Goal: Task Accomplishment & Management: Complete application form

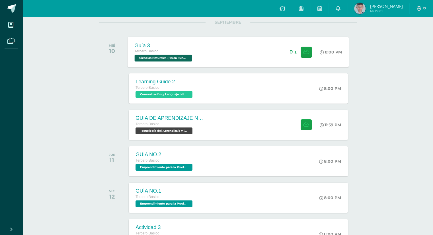
scroll to position [85, 0]
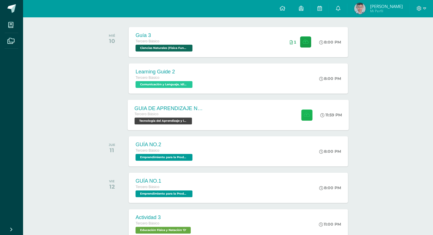
click at [305, 116] on icon at bounding box center [307, 115] width 6 height 5
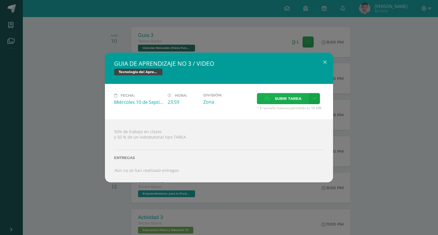
click at [276, 98] on span "Subir tarea" at bounding box center [288, 98] width 27 height 11
click at [0, 0] on input "Subir tarea" at bounding box center [0, 0] width 0 height 0
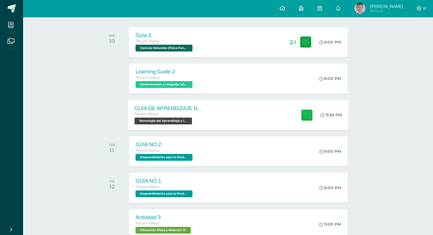
click at [304, 113] on icon at bounding box center [307, 115] width 6 height 5
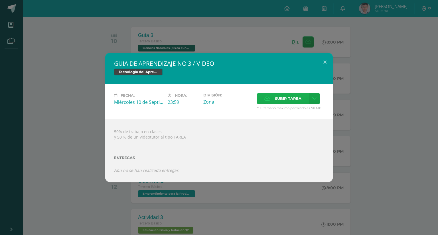
click at [287, 102] on span "Subir tarea" at bounding box center [288, 98] width 27 height 11
click at [0, 0] on input "Subir tarea" at bounding box center [0, 0] width 0 height 0
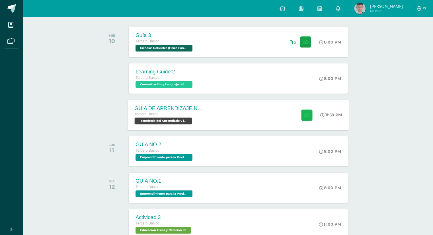
click at [305, 116] on icon at bounding box center [307, 115] width 6 height 5
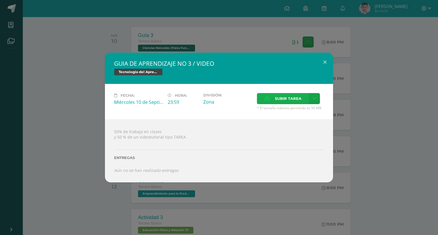
click at [281, 101] on span "Subir tarea" at bounding box center [288, 98] width 27 height 11
click at [0, 0] on input "Subir tarea" at bounding box center [0, 0] width 0 height 0
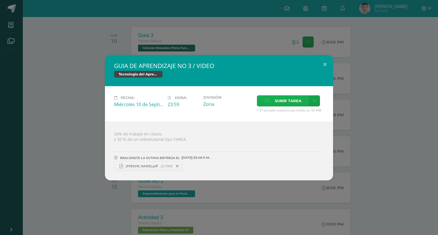
click at [282, 102] on span "Subir tarea" at bounding box center [288, 101] width 27 height 11
click at [0, 0] on input "Subir tarea" at bounding box center [0, 0] width 0 height 0
click at [324, 64] on button at bounding box center [325, 64] width 16 height 19
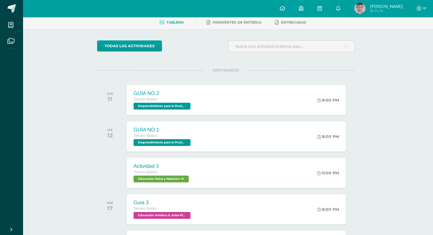
scroll to position [17, 2]
